Goal: Information Seeking & Learning: Check status

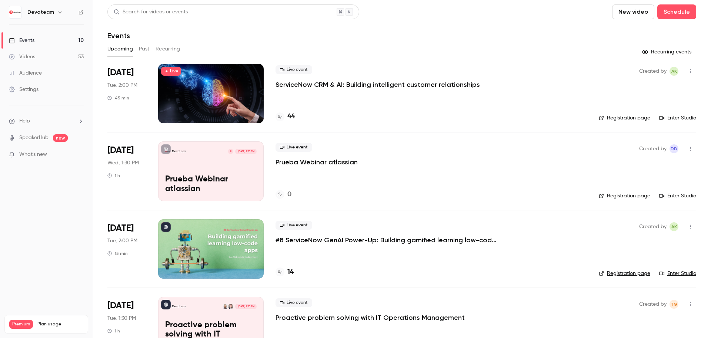
click at [56, 54] on link "Videos 53" at bounding box center [46, 57] width 93 height 16
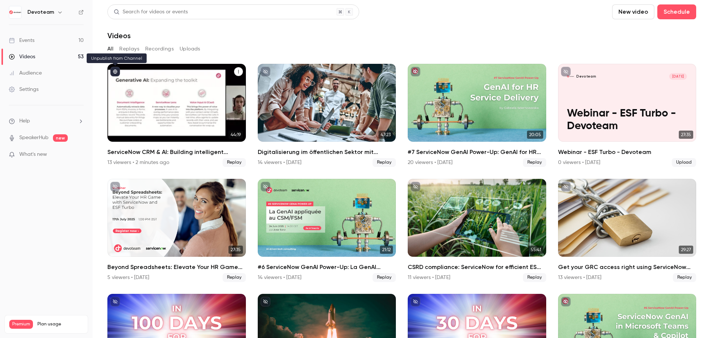
click at [116, 70] on icon "published" at bounding box center [115, 72] width 4 height 4
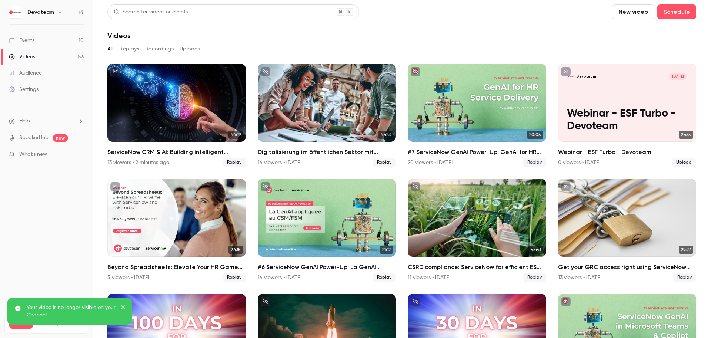
click at [51, 39] on link "Events 10" at bounding box center [46, 40] width 93 height 16
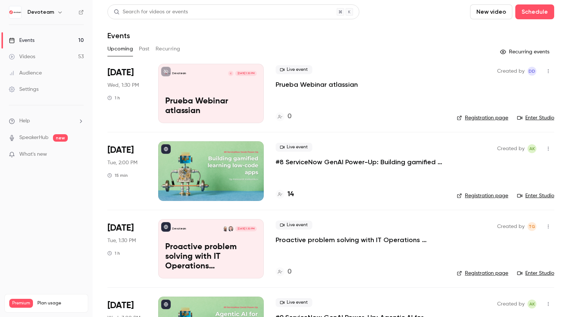
click at [144, 51] on button "Past" at bounding box center [144, 49] width 11 height 12
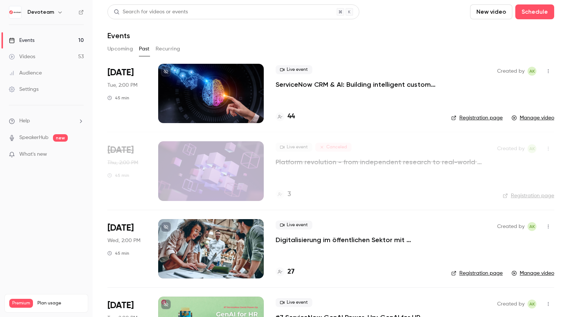
drag, startPoint x: 294, startPoint y: 83, endPoint x: 258, endPoint y: 60, distance: 42.7
click at [294, 83] on p "ServiceNow CRM & AI: Building intelligent customer relationships" at bounding box center [358, 84] width 164 height 9
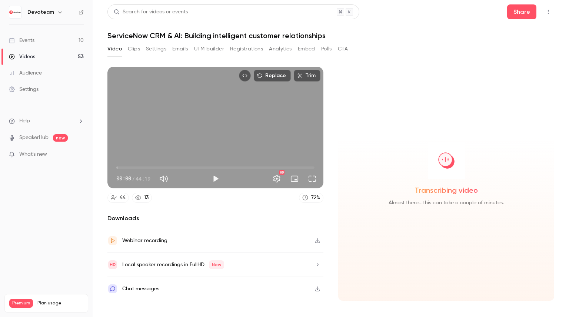
click at [243, 46] on button "Registrations" at bounding box center [246, 49] width 33 height 12
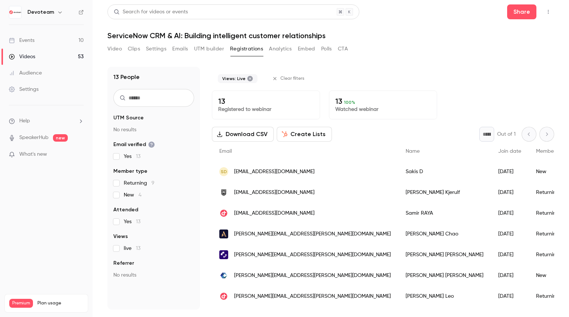
click at [406, 149] on span "Name" at bounding box center [413, 151] width 14 height 5
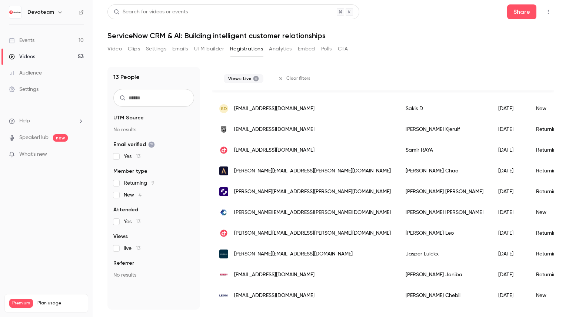
scroll to position [74, 0]
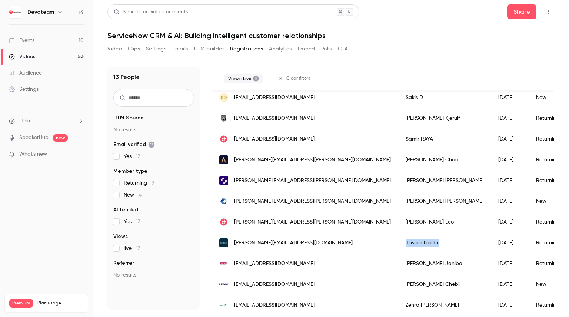
drag, startPoint x: 326, startPoint y: 241, endPoint x: 358, endPoint y: 243, distance: 32.3
click at [398, 243] on div "[PERSON_NAME]" at bounding box center [444, 242] width 93 height 21
copy div "[PERSON_NAME]"
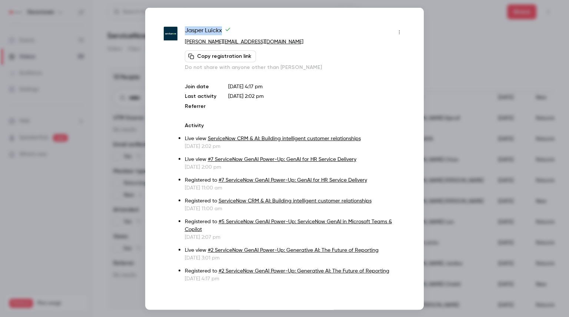
drag, startPoint x: 186, startPoint y: 27, endPoint x: 220, endPoint y: 29, distance: 34.5
click at [220, 29] on span "[PERSON_NAME]" at bounding box center [208, 32] width 46 height 12
copy span "[PERSON_NAME]"
click at [455, 26] on div at bounding box center [284, 158] width 569 height 317
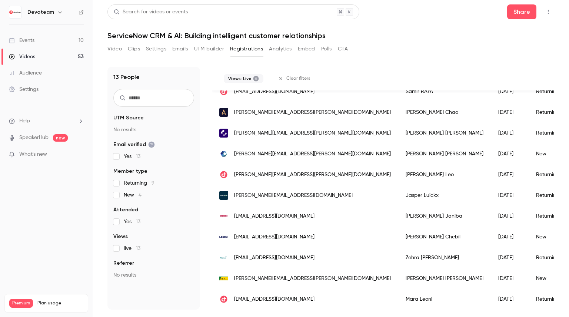
scroll to position [127, 0]
